Goal: Check status: Check status

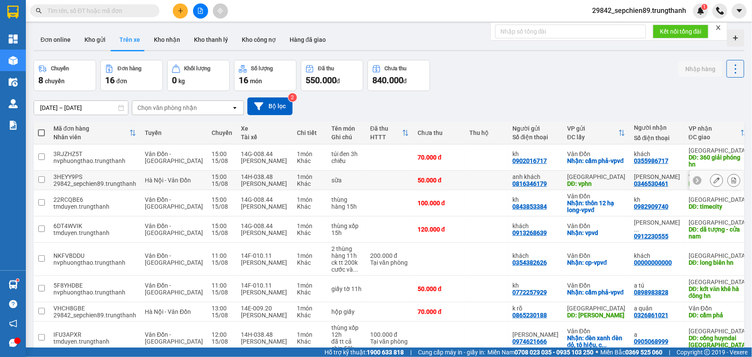
click at [731, 182] on icon at bounding box center [734, 180] width 6 height 6
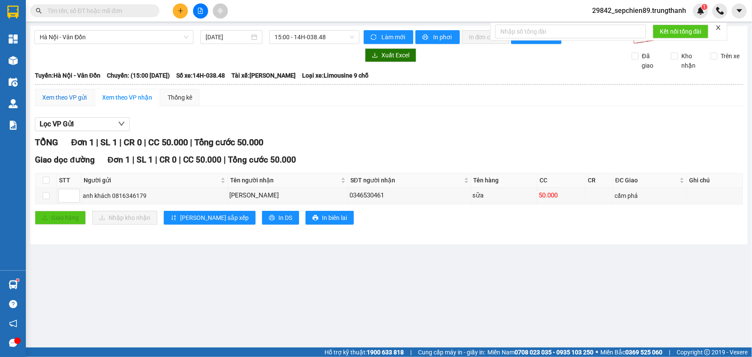
click at [64, 94] on div "Xem theo VP gửi" at bounding box center [64, 97] width 44 height 9
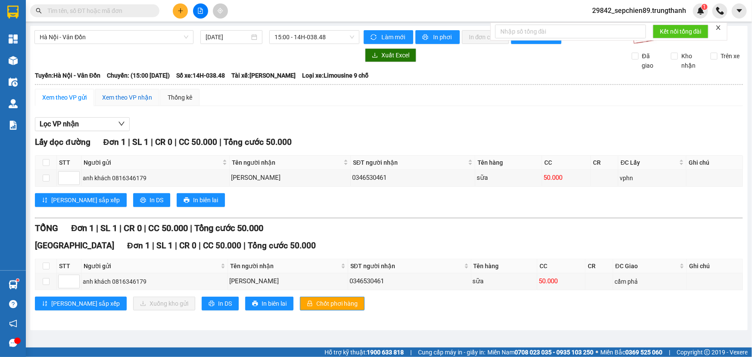
click at [116, 96] on div "Xem theo VP nhận" at bounding box center [127, 97] width 50 height 9
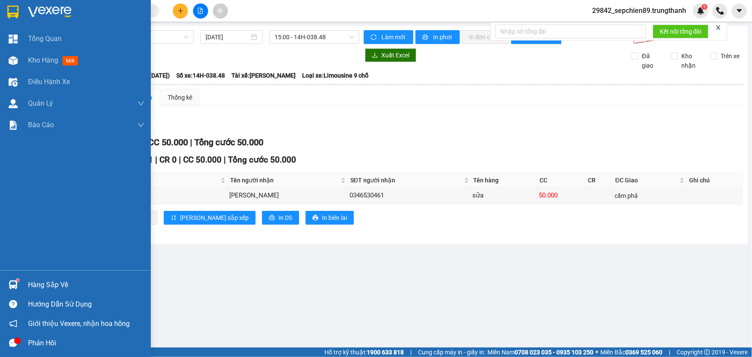
click at [74, 11] on div at bounding box center [86, 12] width 116 height 13
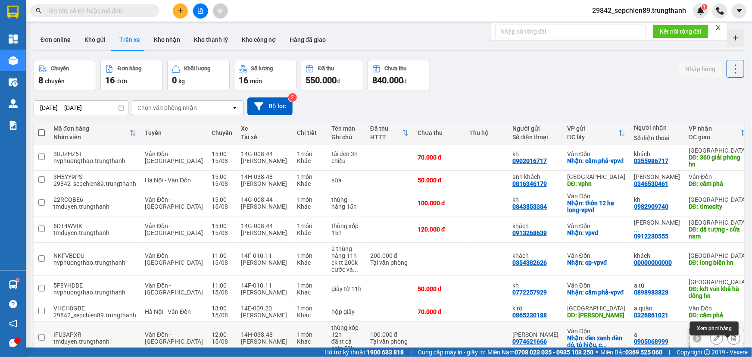
click at [731, 341] on icon at bounding box center [734, 338] width 6 height 6
